Goal: Task Accomplishment & Management: Complete application form

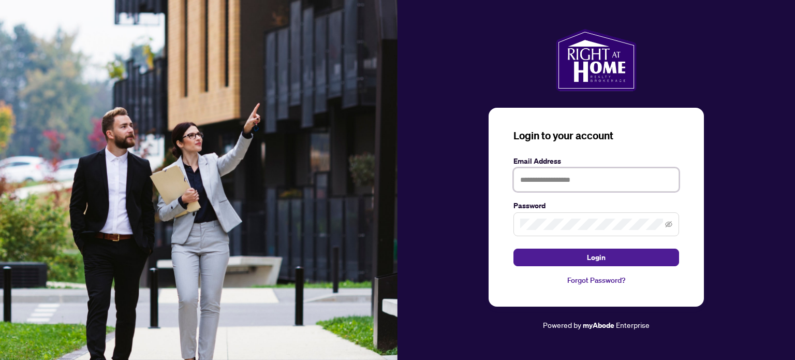
click at [610, 173] on input "text" at bounding box center [596, 180] width 166 height 24
type input "**********"
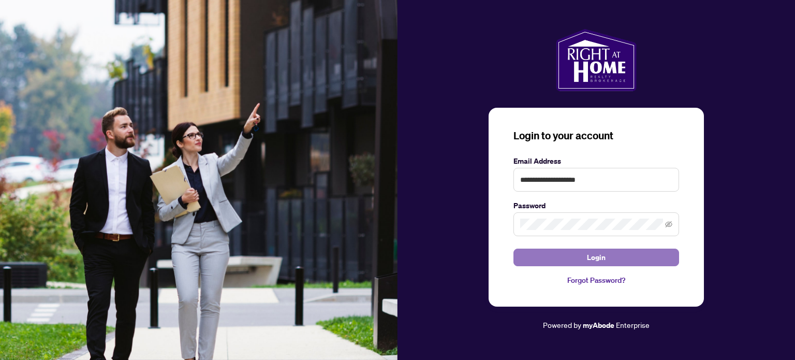
click at [600, 255] on span "Login" at bounding box center [596, 257] width 19 height 17
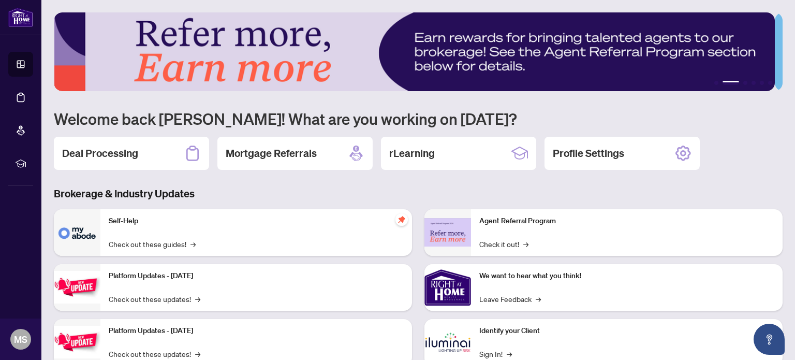
click at [151, 148] on div "Deal Processing" at bounding box center [131, 153] width 155 height 33
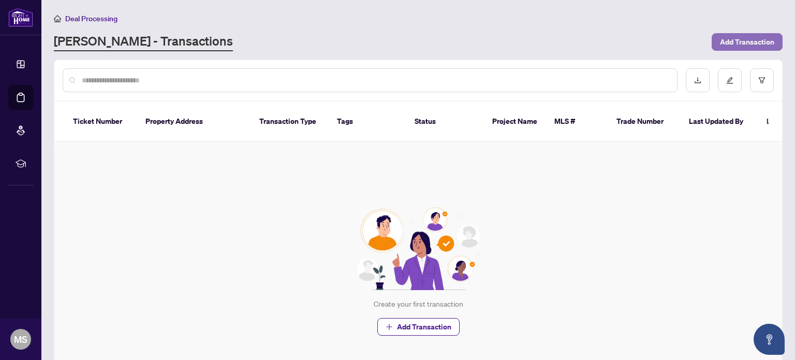
click at [720, 44] on span "Add Transaction" at bounding box center [747, 42] width 54 height 17
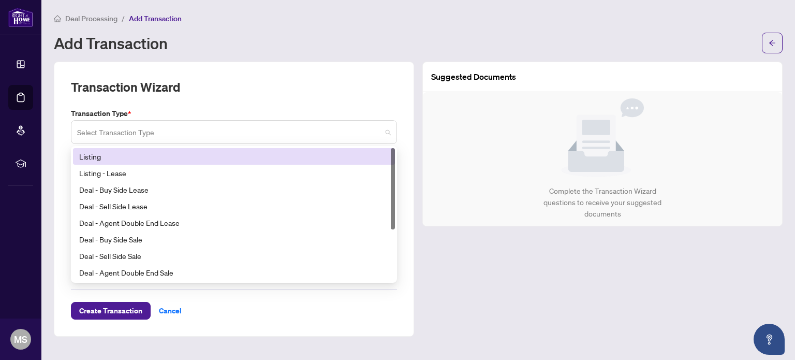
click at [389, 129] on span at bounding box center [234, 132] width 314 height 20
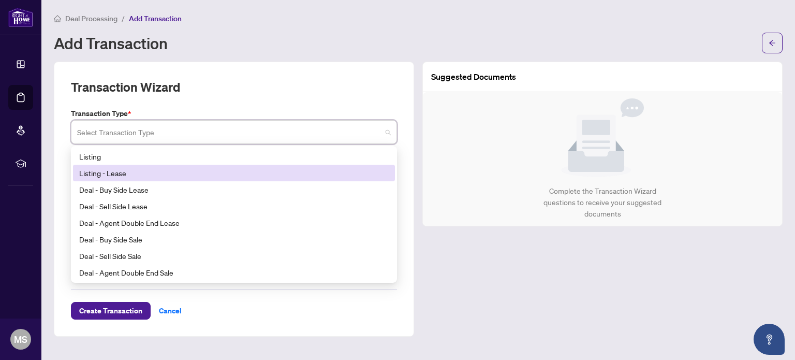
click at [365, 168] on div "Listing - Lease" at bounding box center [233, 172] width 309 height 11
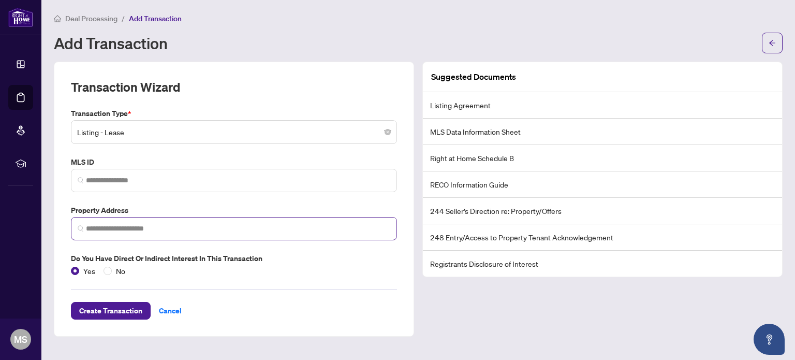
click at [153, 234] on span at bounding box center [234, 228] width 326 height 23
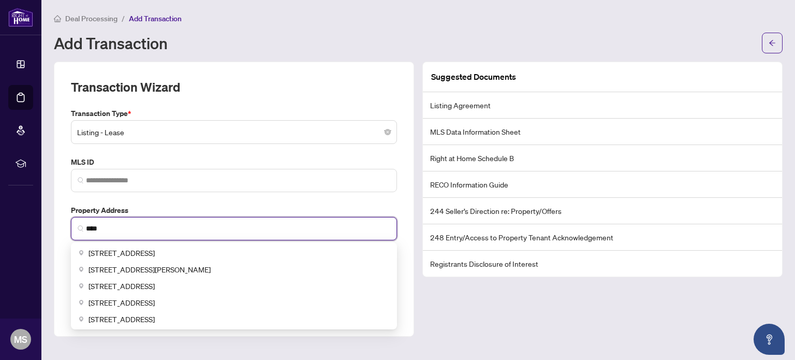
click at [158, 233] on span "***" at bounding box center [234, 228] width 326 height 23
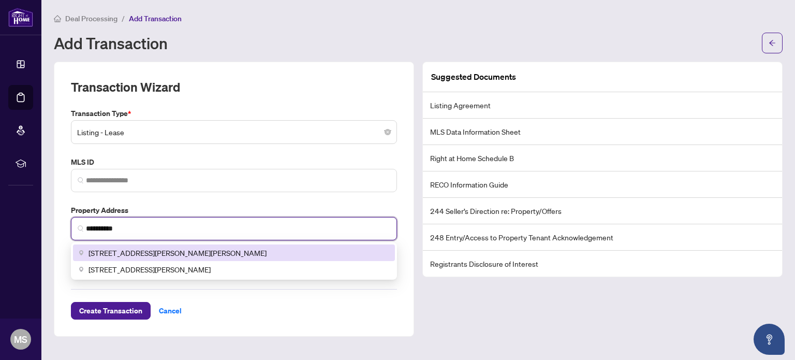
click at [166, 244] on div "[STREET_ADDRESS][PERSON_NAME][PERSON_NAME]" at bounding box center [234, 252] width 322 height 17
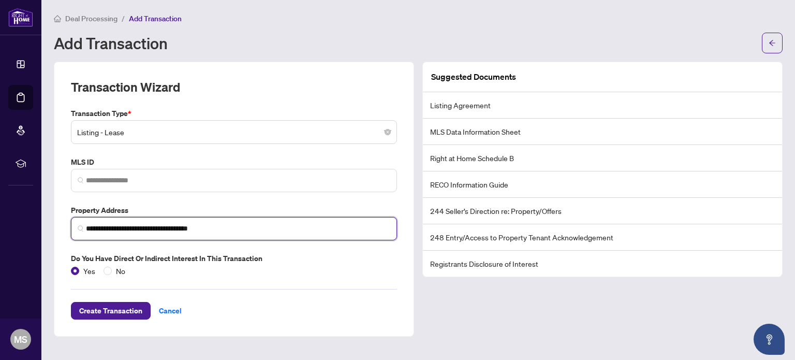
type input "**********"
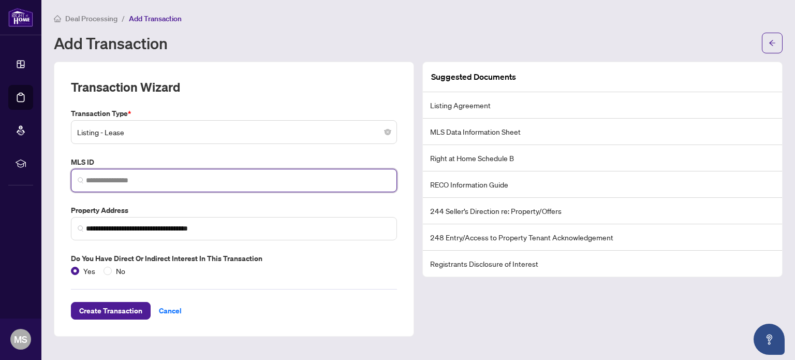
paste input "*********"
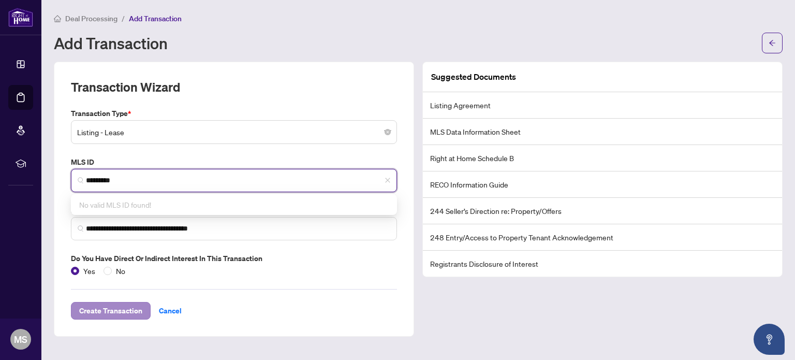
type input "*********"
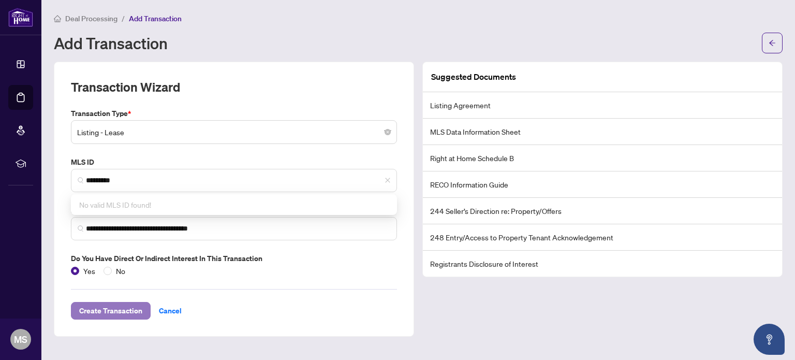
click at [109, 309] on span "Create Transaction" at bounding box center [110, 310] width 63 height 17
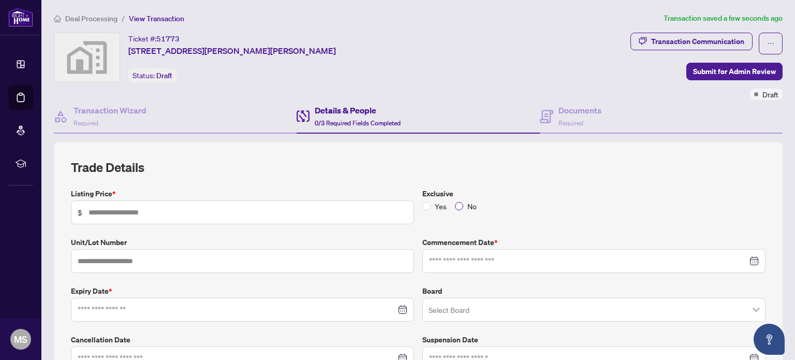
click at [463, 204] on span "No" at bounding box center [472, 205] width 18 height 11
click at [173, 215] on input "text" at bounding box center [247, 211] width 319 height 11
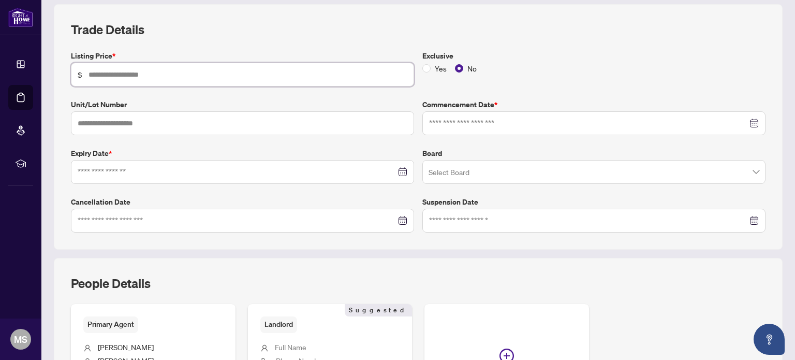
scroll to position [155, 0]
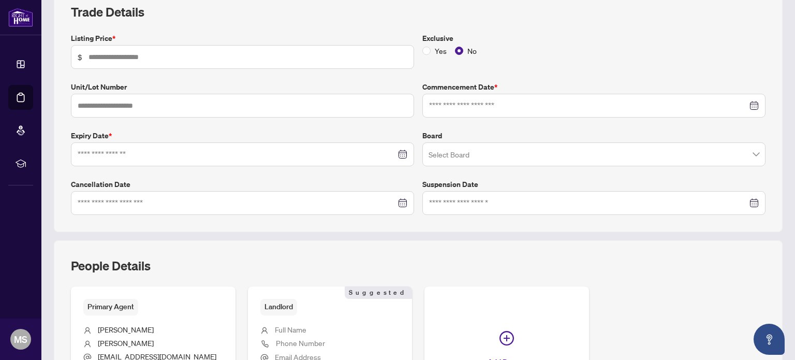
click at [579, 161] on input "search" at bounding box center [588, 155] width 321 height 23
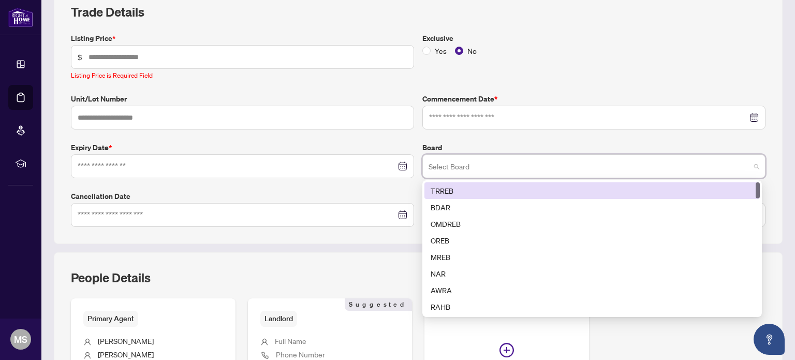
click at [516, 185] on div "TRREB" at bounding box center [591, 190] width 323 height 11
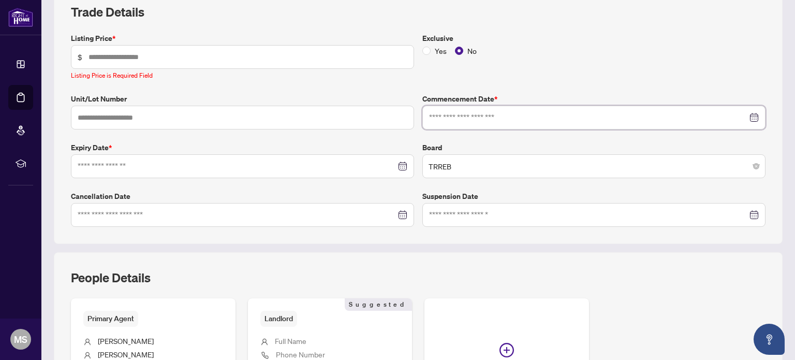
click at [472, 117] on input at bounding box center [588, 117] width 318 height 11
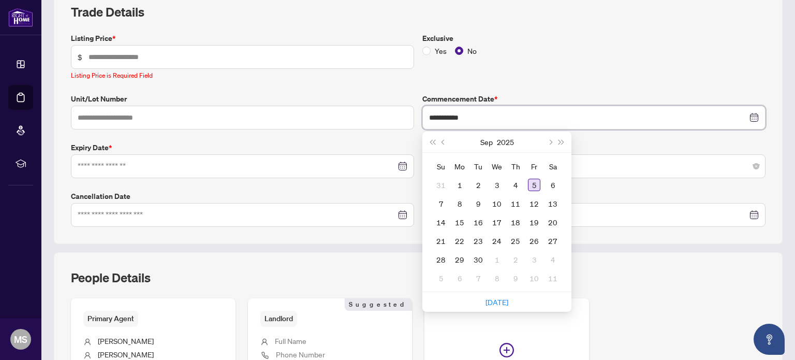
type input "**********"
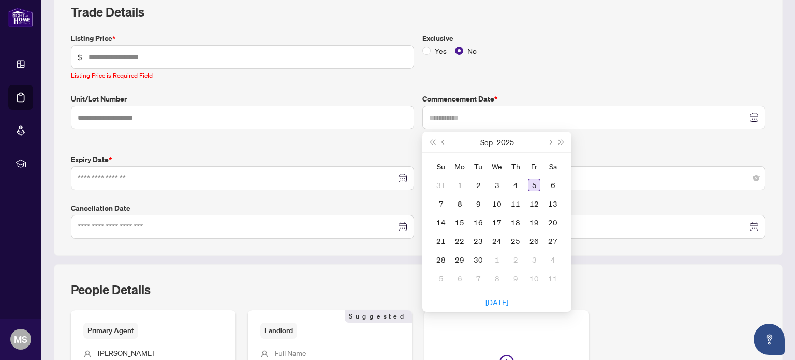
click at [532, 180] on div "5" at bounding box center [534, 184] width 12 height 12
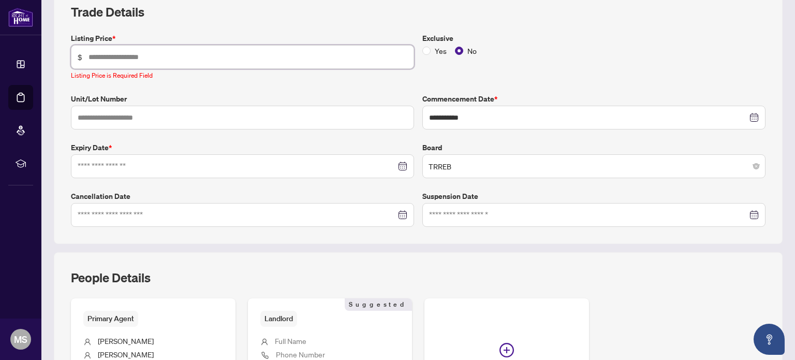
click at [170, 57] on input "text" at bounding box center [247, 56] width 319 height 11
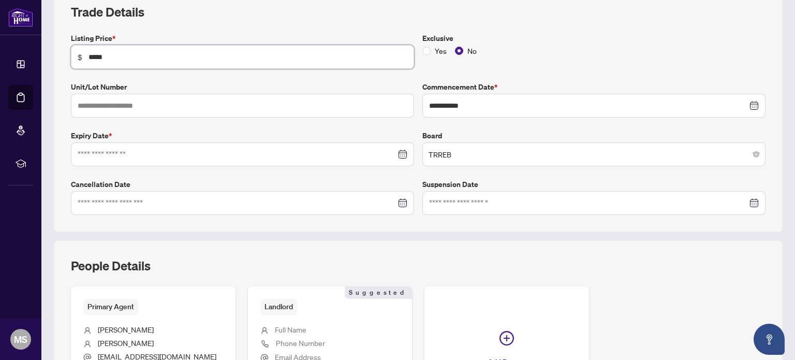
type input "*****"
click at [362, 17] on h2 "Trade Details" at bounding box center [418, 12] width 694 height 17
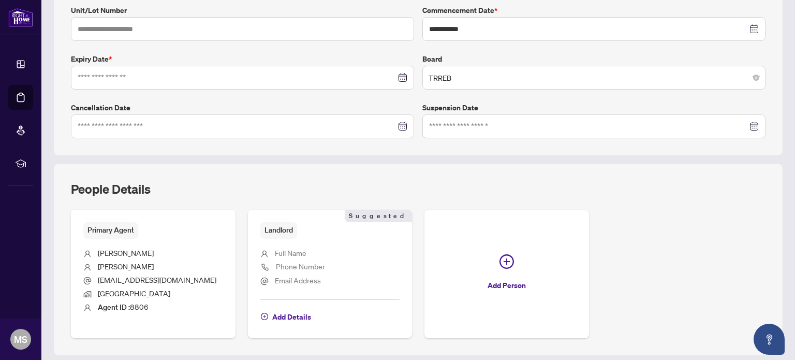
scroll to position [207, 0]
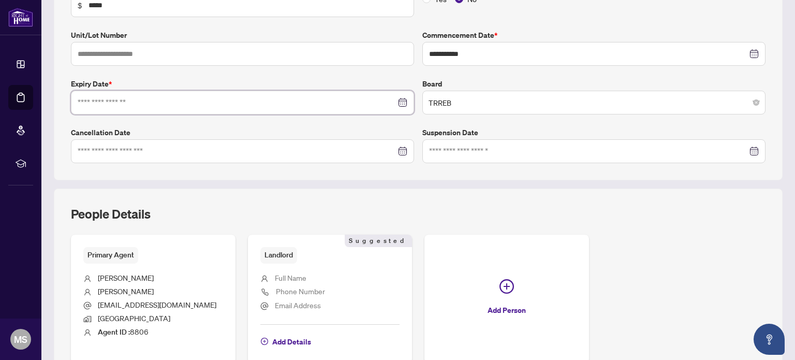
click at [315, 98] on input at bounding box center [237, 102] width 318 height 11
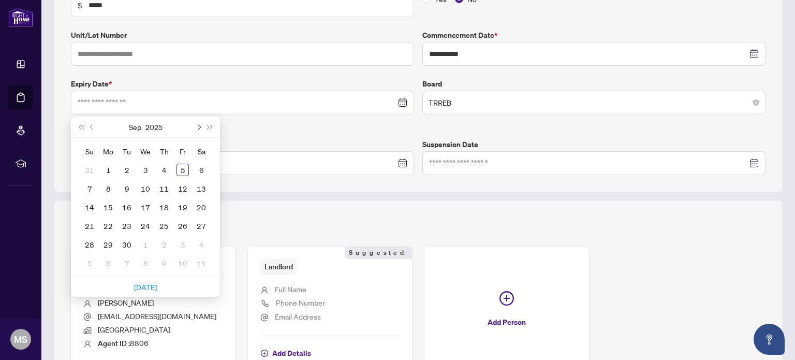
click at [199, 128] on button "Next month (PageDown)" at bounding box center [197, 126] width 11 height 21
type input "**********"
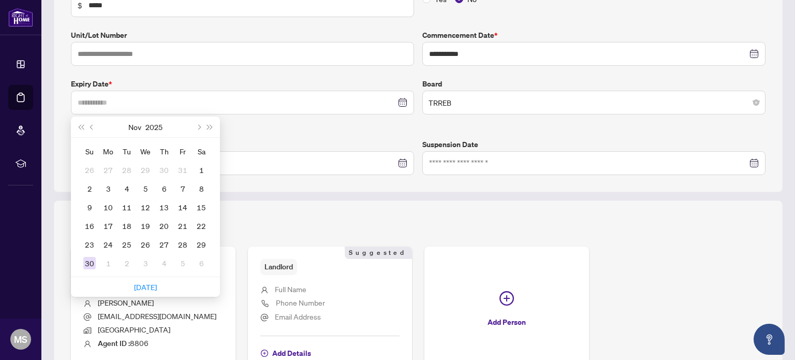
click at [86, 258] on div "30" at bounding box center [89, 263] width 12 height 12
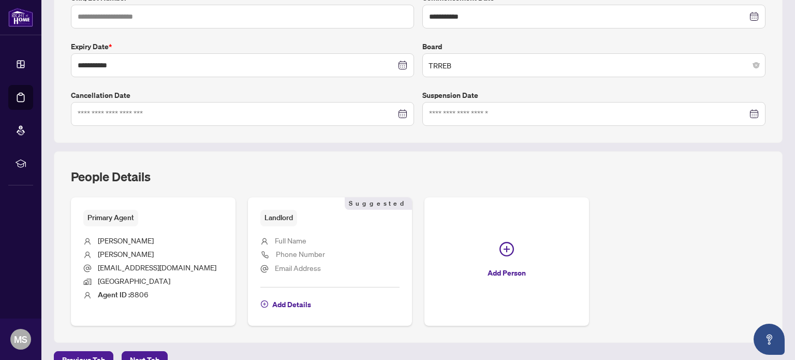
scroll to position [262, 0]
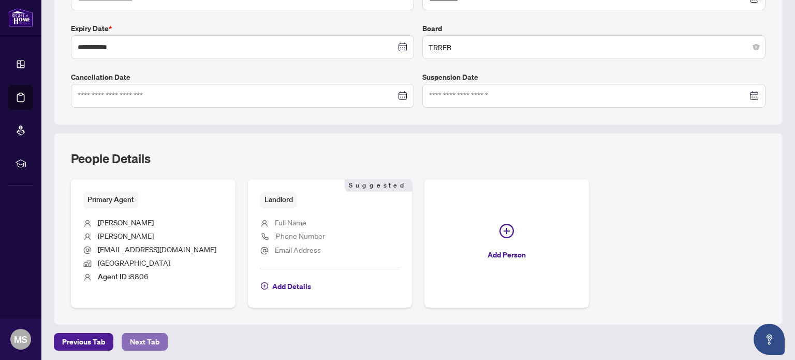
click at [139, 333] on span "Next Tab" at bounding box center [144, 341] width 29 height 17
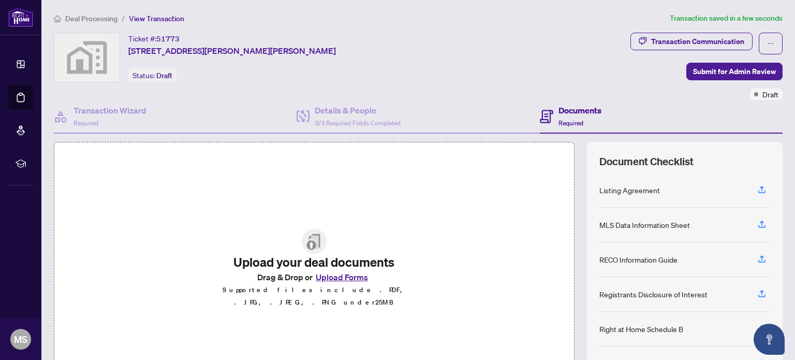
scroll to position [52, 0]
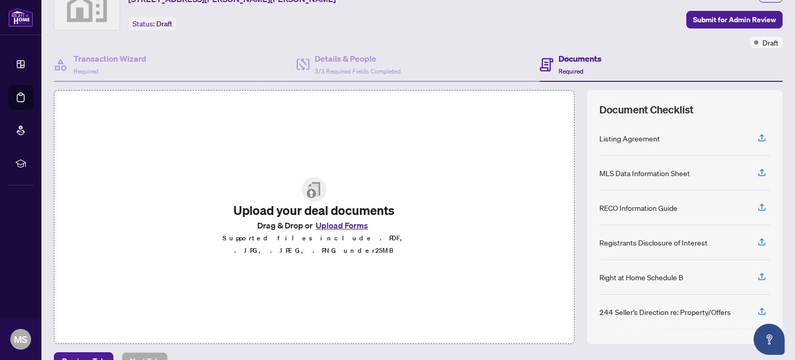
click at [350, 231] on button "Upload Forms" at bounding box center [341, 224] width 58 height 13
click at [347, 227] on button "Upload Forms" at bounding box center [341, 224] width 58 height 13
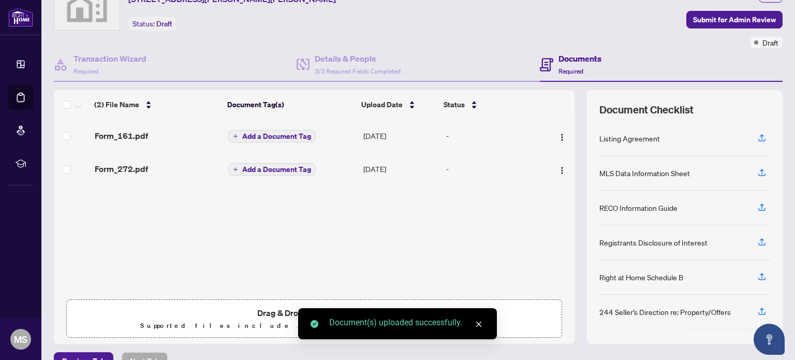
click at [271, 329] on p "Supported files include .PDF, .JPG, .JPEG, .PNG under 25 MB" at bounding box center [314, 325] width 482 height 12
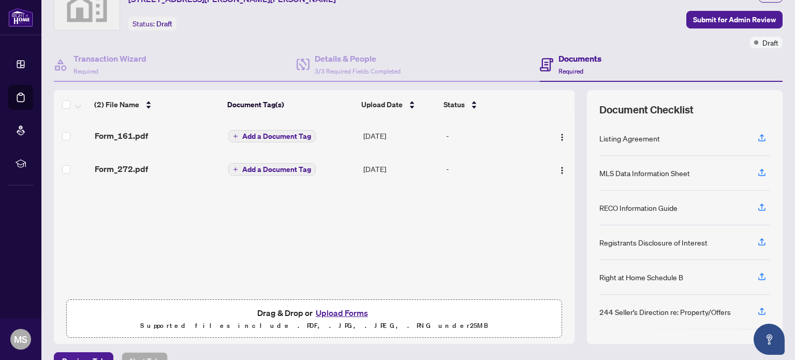
click at [333, 313] on button "Upload Forms" at bounding box center [341, 312] width 58 height 13
click at [339, 309] on button "Upload Forms" at bounding box center [341, 312] width 58 height 13
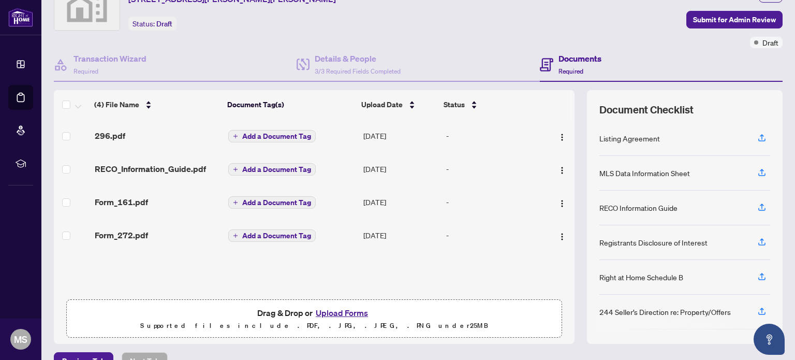
click at [353, 310] on button "Upload Forms" at bounding box center [341, 312] width 58 height 13
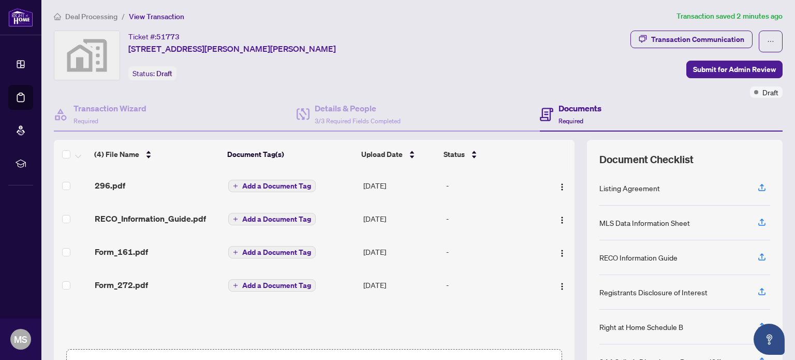
scroll to position [0, 0]
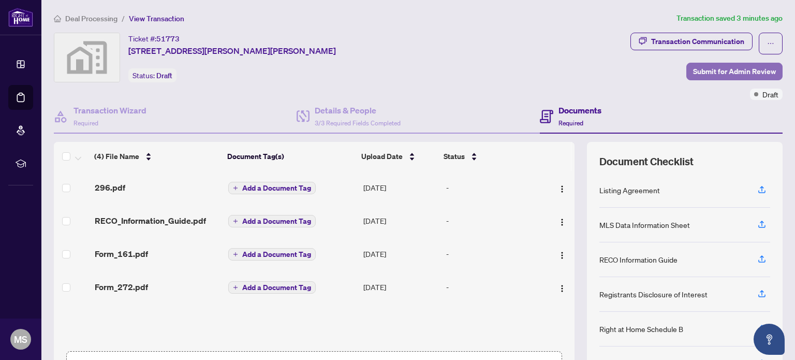
click at [725, 71] on span "Submit for Admin Review" at bounding box center [734, 71] width 83 height 17
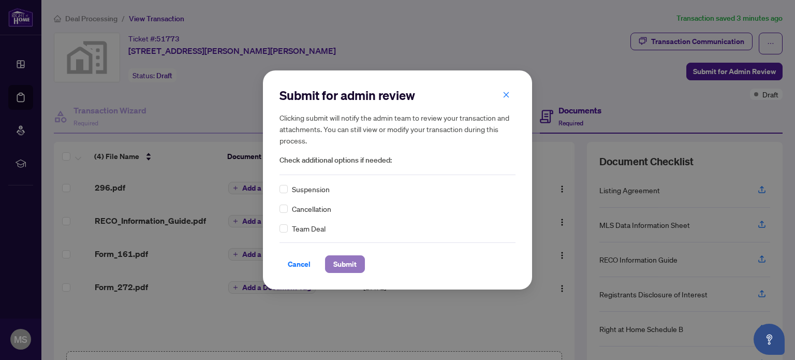
click at [355, 264] on span "Submit" at bounding box center [344, 264] width 23 height 17
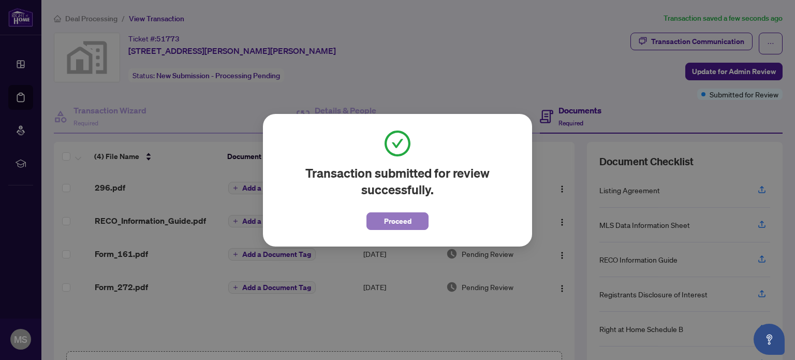
click at [418, 223] on button "Proceed" at bounding box center [397, 221] width 62 height 18
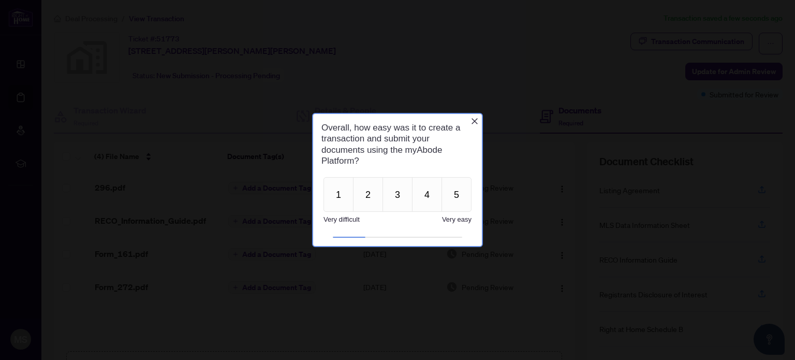
click at [475, 119] on icon "Close button" at bounding box center [474, 120] width 8 height 8
